Goal: Information Seeking & Learning: Learn about a topic

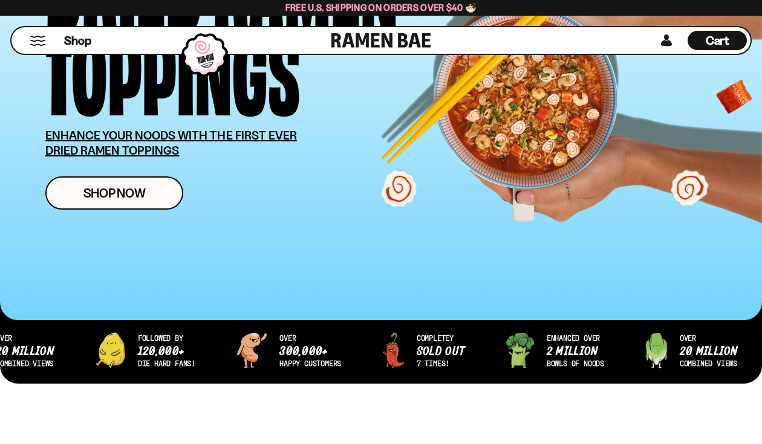
scroll to position [215, 0]
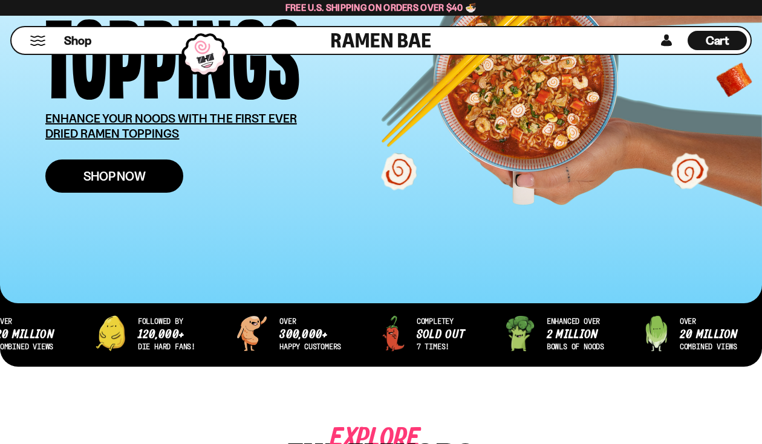
click at [133, 173] on span "Shop Now" at bounding box center [114, 176] width 62 height 13
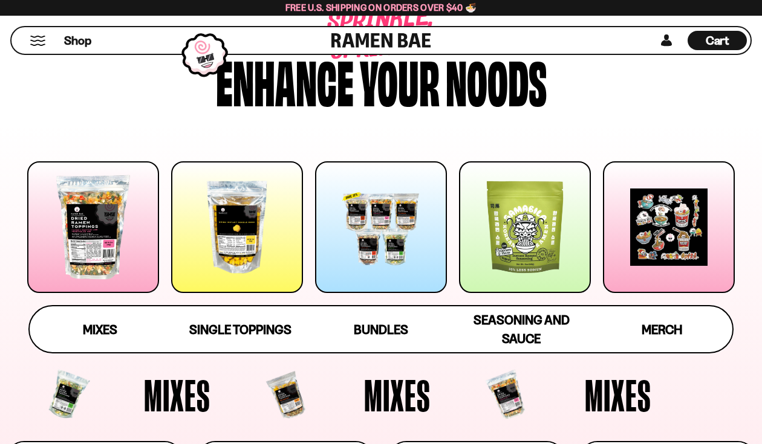
scroll to position [99, 0]
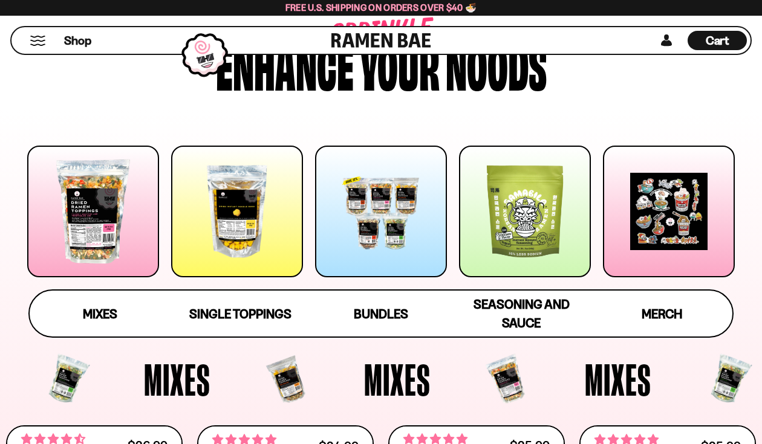
click at [135, 233] on div at bounding box center [93, 212] width 132 height 132
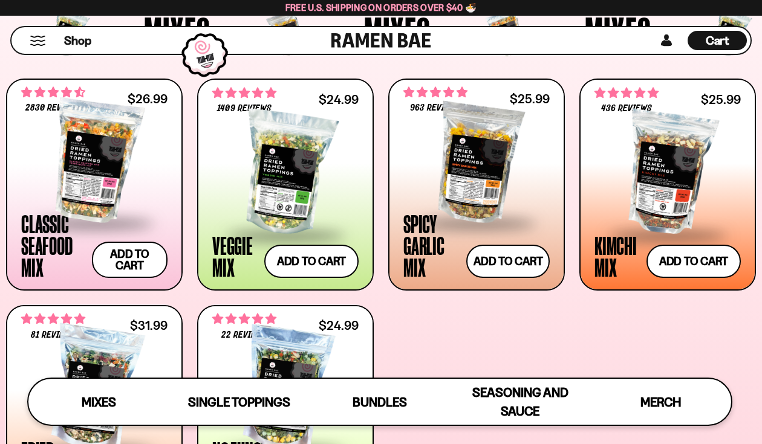
scroll to position [397, 0]
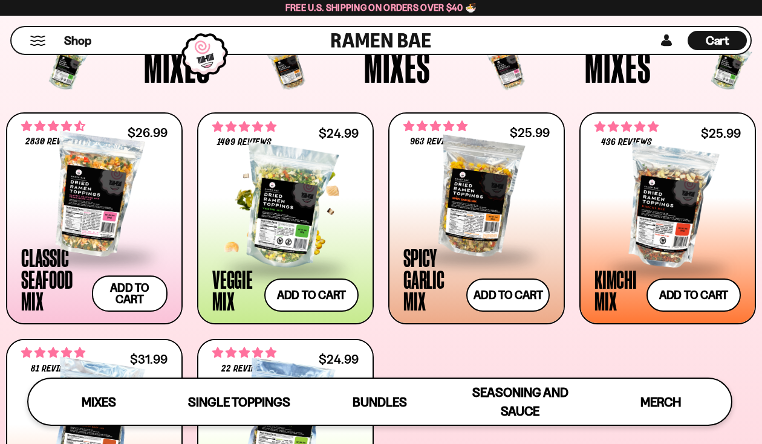
click at [305, 219] on div at bounding box center [285, 207] width 146 height 121
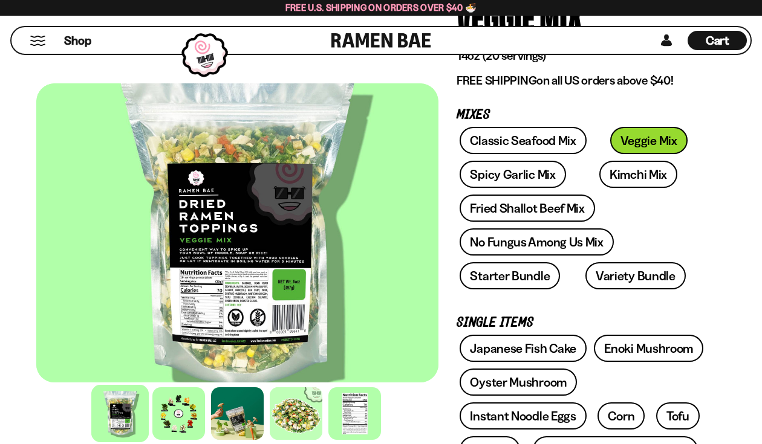
scroll to position [132, 0]
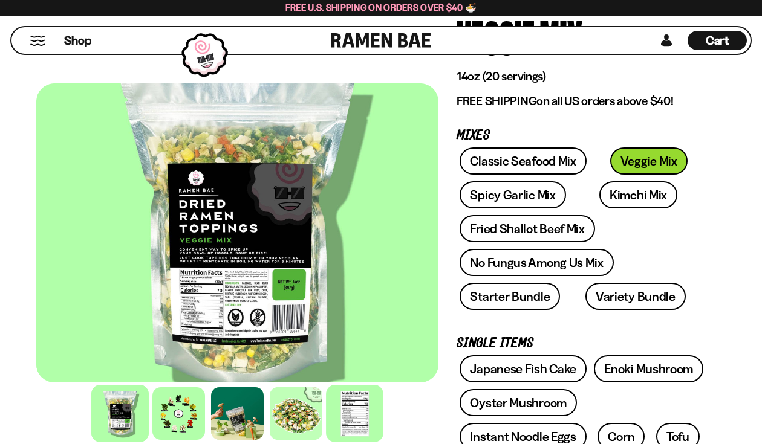
click at [351, 417] on div at bounding box center [354, 413] width 57 height 57
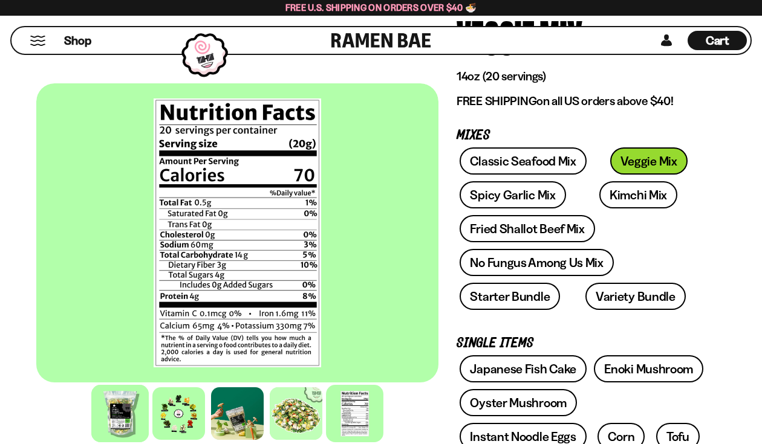
click at [125, 416] on div at bounding box center [119, 413] width 57 height 57
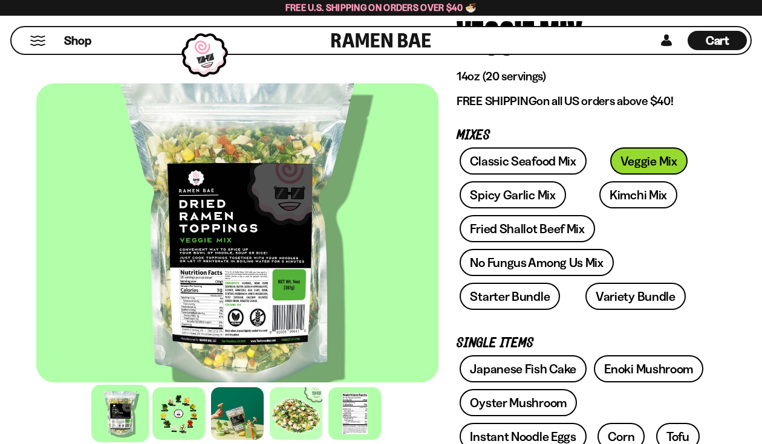
click at [247, 260] on div at bounding box center [237, 232] width 402 height 299
click at [352, 409] on div at bounding box center [354, 413] width 57 height 57
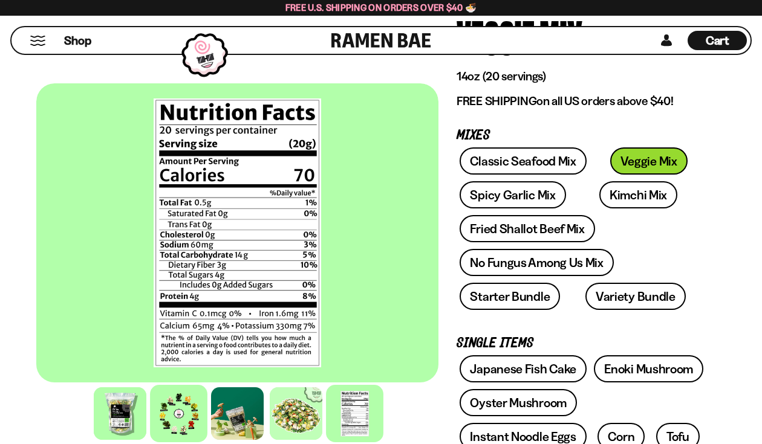
click at [174, 412] on div at bounding box center [178, 413] width 57 height 57
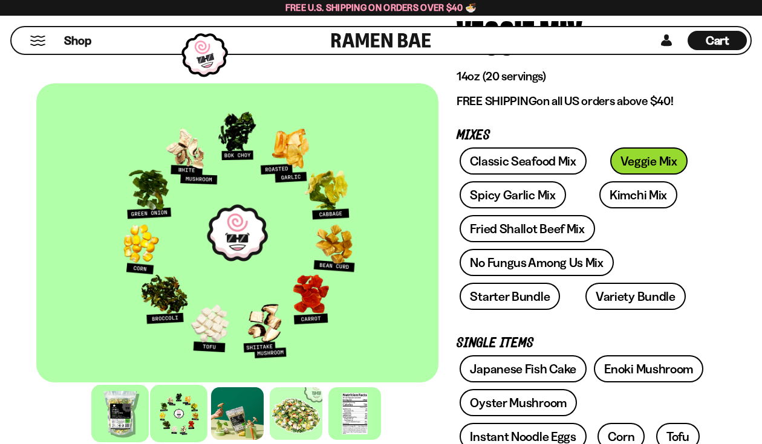
click at [123, 421] on div at bounding box center [119, 413] width 57 height 57
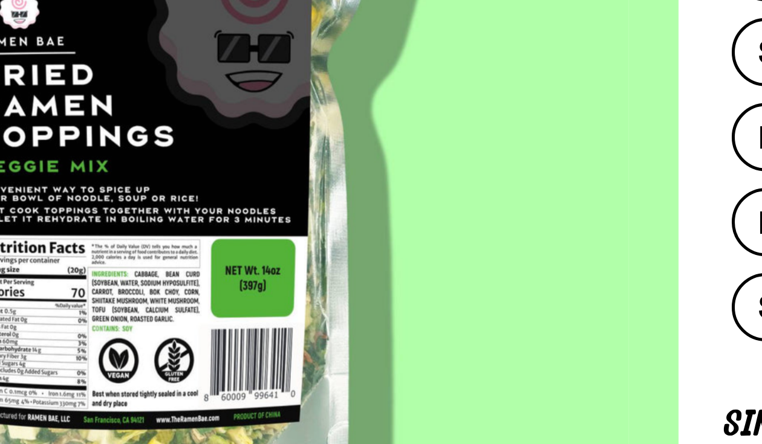
click at [207, 314] on div at bounding box center [217, 232] width 402 height 299
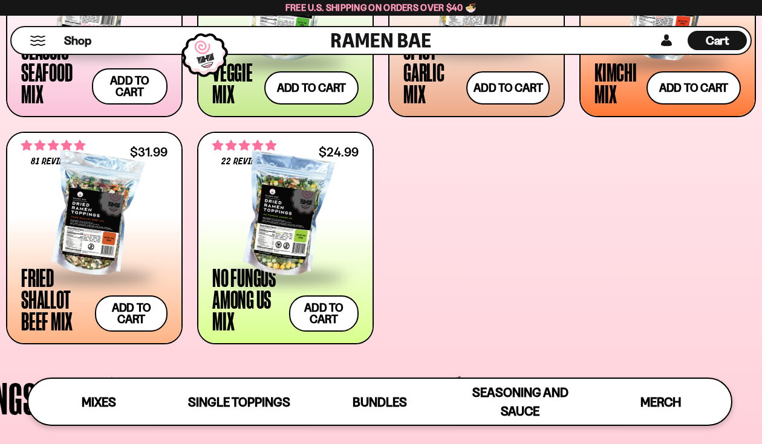
scroll to position [623, 0]
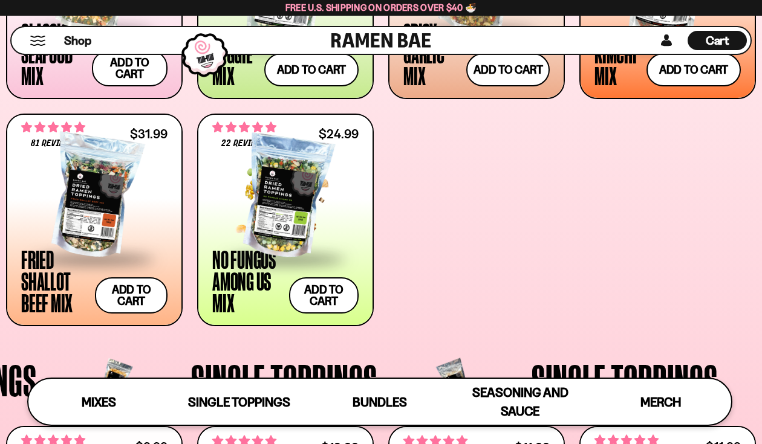
click at [287, 221] on div at bounding box center [285, 197] width 146 height 121
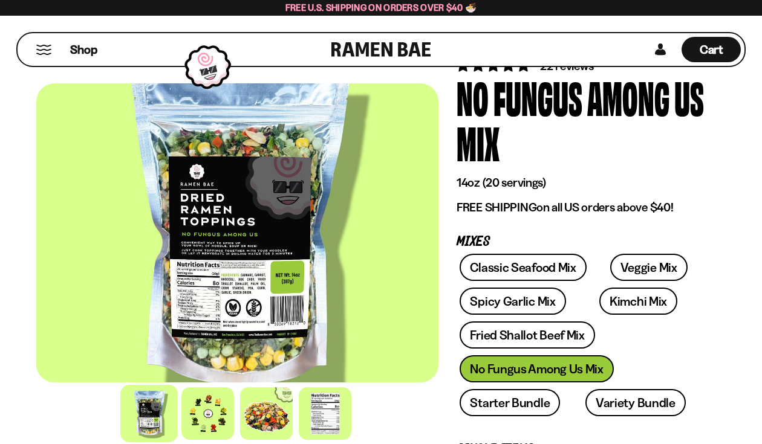
scroll to position [80, 0]
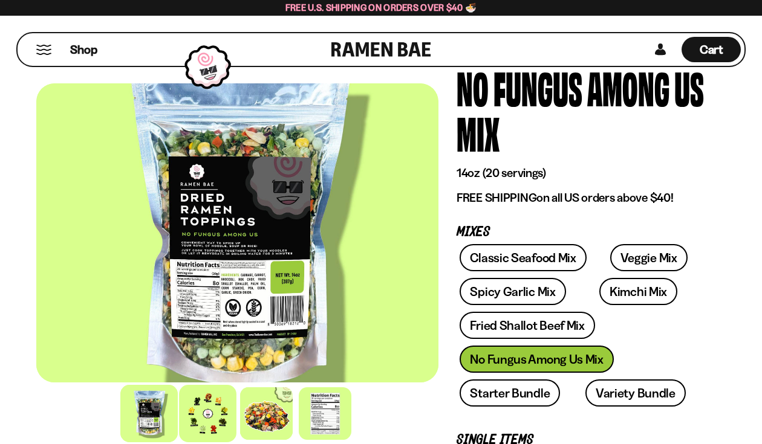
click at [198, 412] on div at bounding box center [208, 413] width 57 height 57
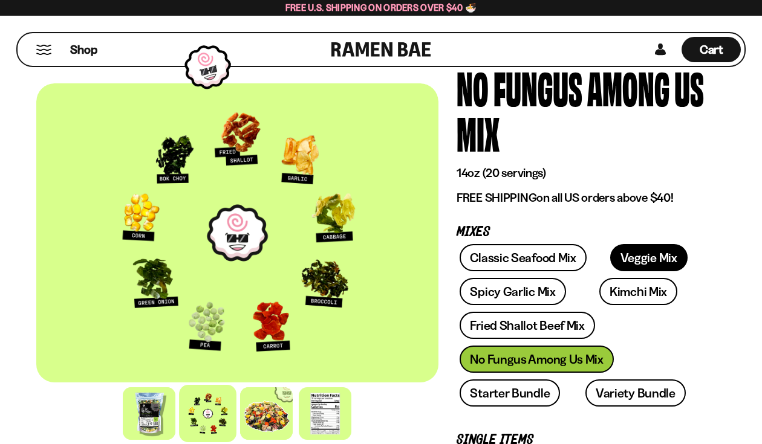
click at [621, 258] on link "Veggie Mix" at bounding box center [648, 257] width 77 height 27
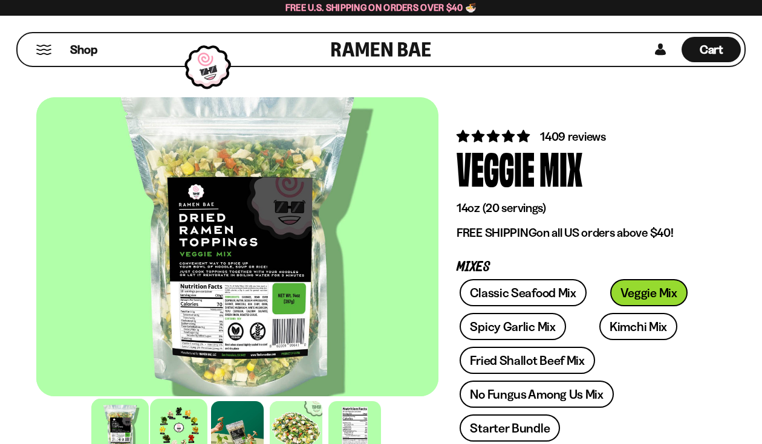
click at [192, 424] on div at bounding box center [178, 427] width 57 height 57
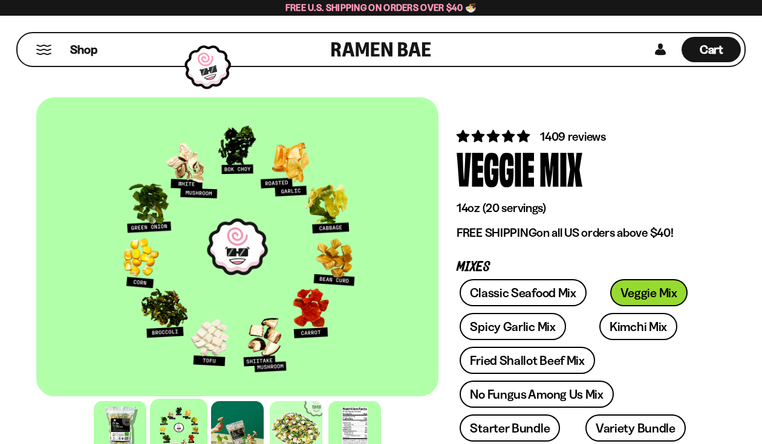
click at [406, 59] on link at bounding box center [381, 49] width 100 height 33
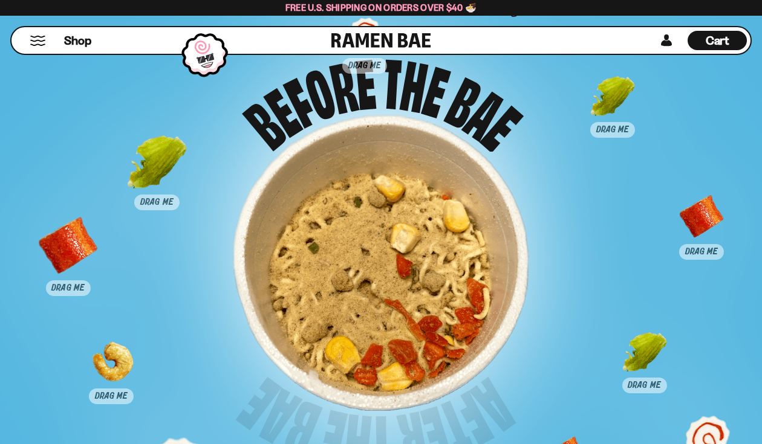
scroll to position [6558, 0]
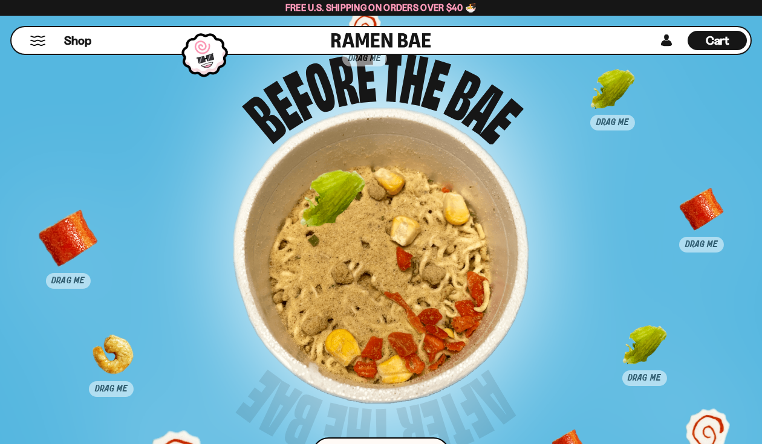
drag, startPoint x: 154, startPoint y: 167, endPoint x: 367, endPoint y: 256, distance: 231.4
click at [363, 232] on div at bounding box center [333, 202] width 60 height 60
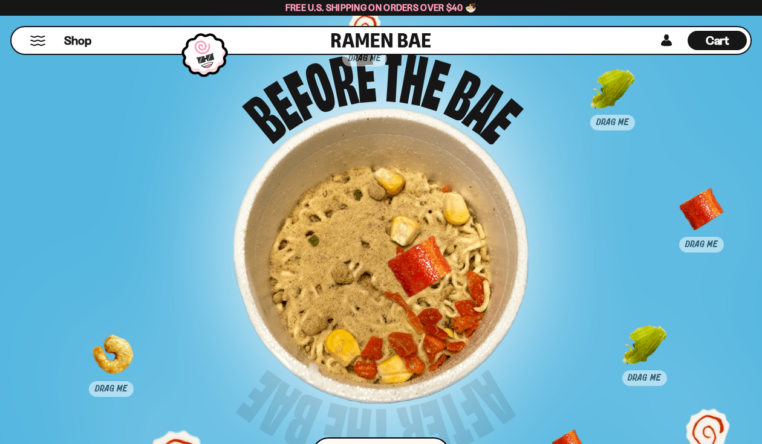
drag, startPoint x: 74, startPoint y: 243, endPoint x: 426, endPoint y: 271, distance: 352.4
click at [426, 271] on div at bounding box center [419, 267] width 60 height 60
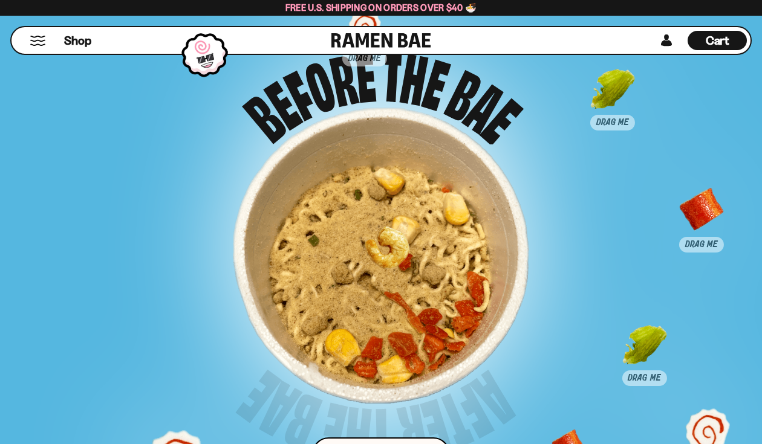
drag, startPoint x: 111, startPoint y: 352, endPoint x: 385, endPoint y: 245, distance: 294.0
click at [385, 245] on div at bounding box center [386, 258] width 60 height 60
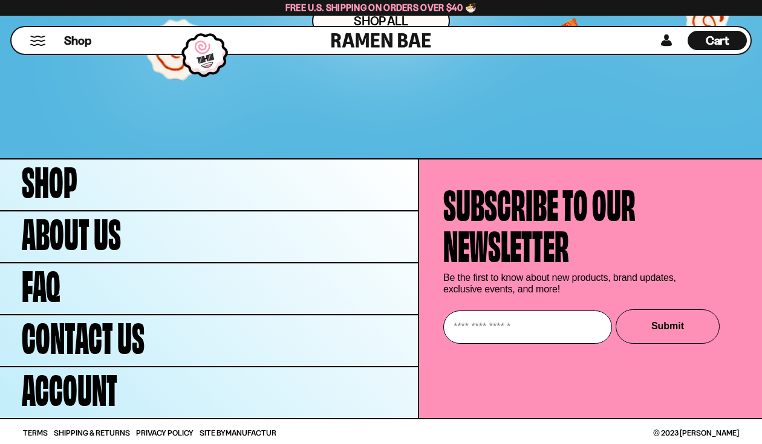
scroll to position [6993, 0]
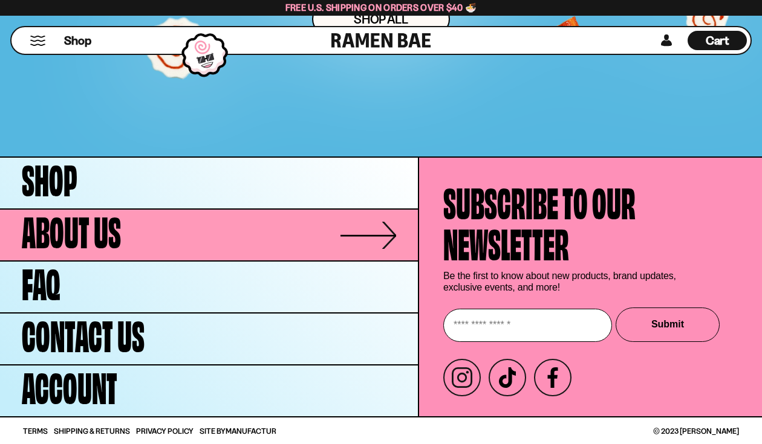
click at [183, 227] on link "About Us" at bounding box center [209, 235] width 418 height 51
